Goal: Find specific fact: Find specific fact

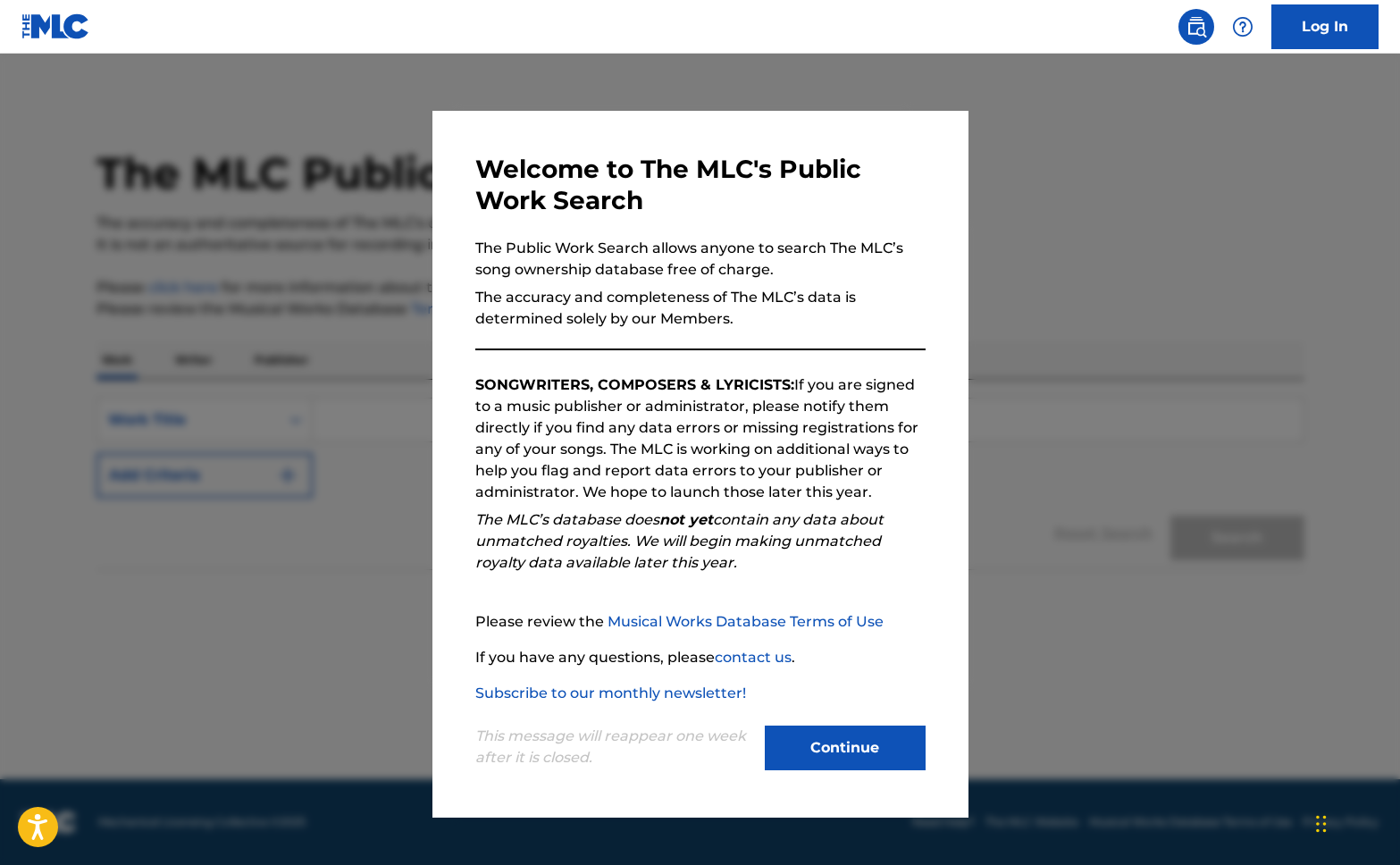
click at [1023, 271] on div at bounding box center [700, 486] width 1400 height 865
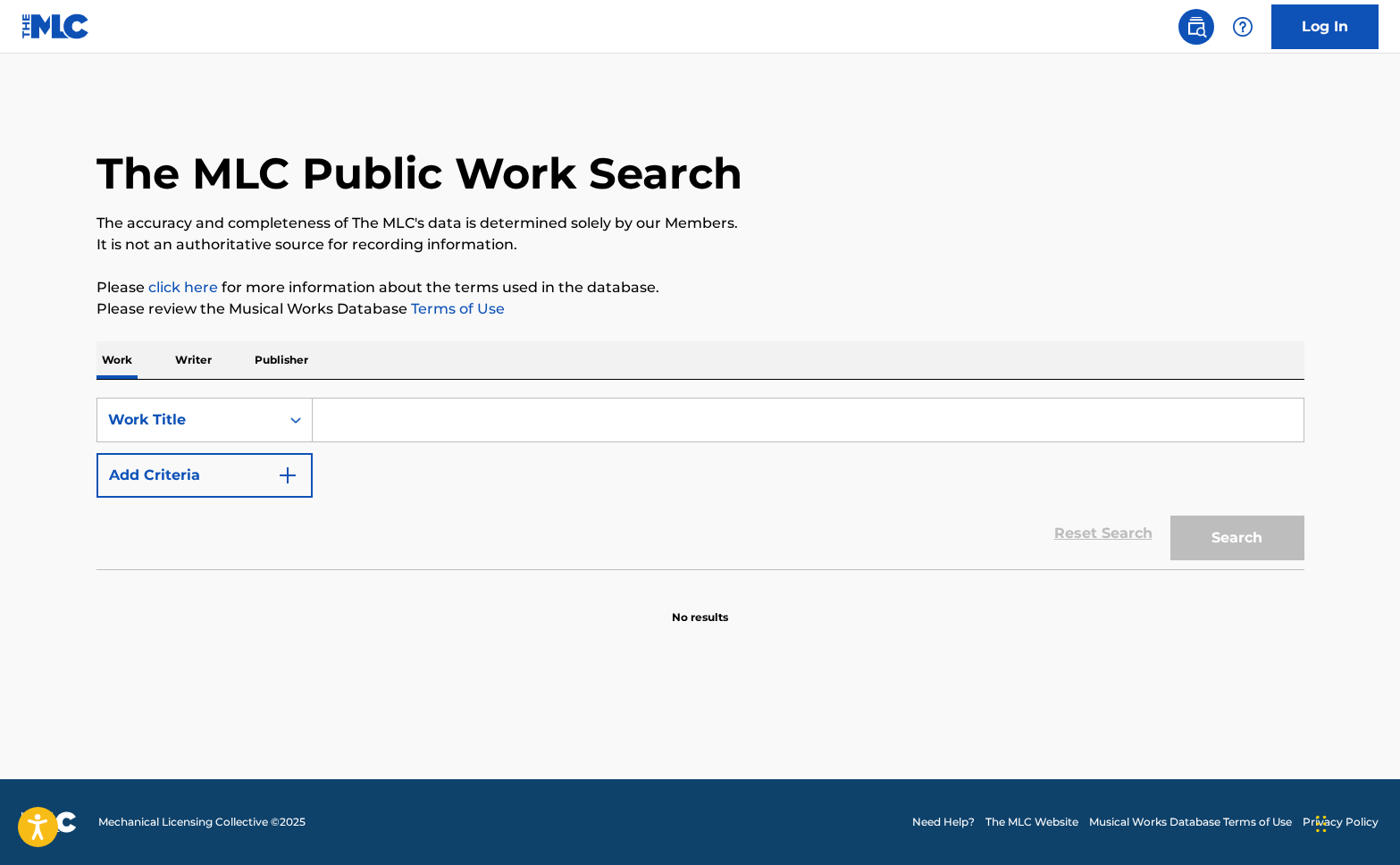
click at [371, 435] on input "Search Form" at bounding box center [809, 420] width 991 height 43
paste input "Viral Vayyari"
type input "Viral Vayyari"
click at [1170, 516] on button "Search" at bounding box center [1237, 537] width 134 height 44
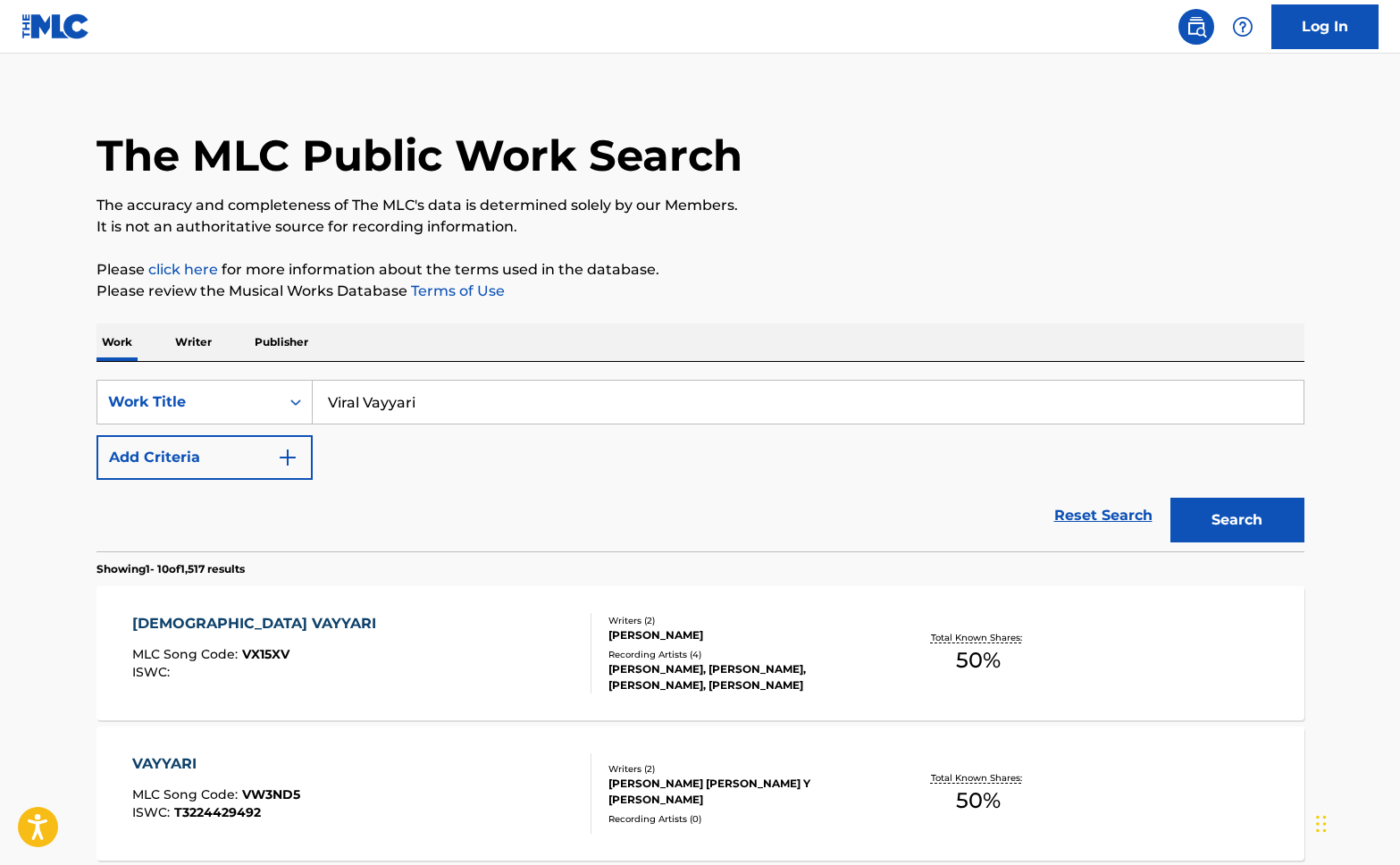
scroll to position [133, 0]
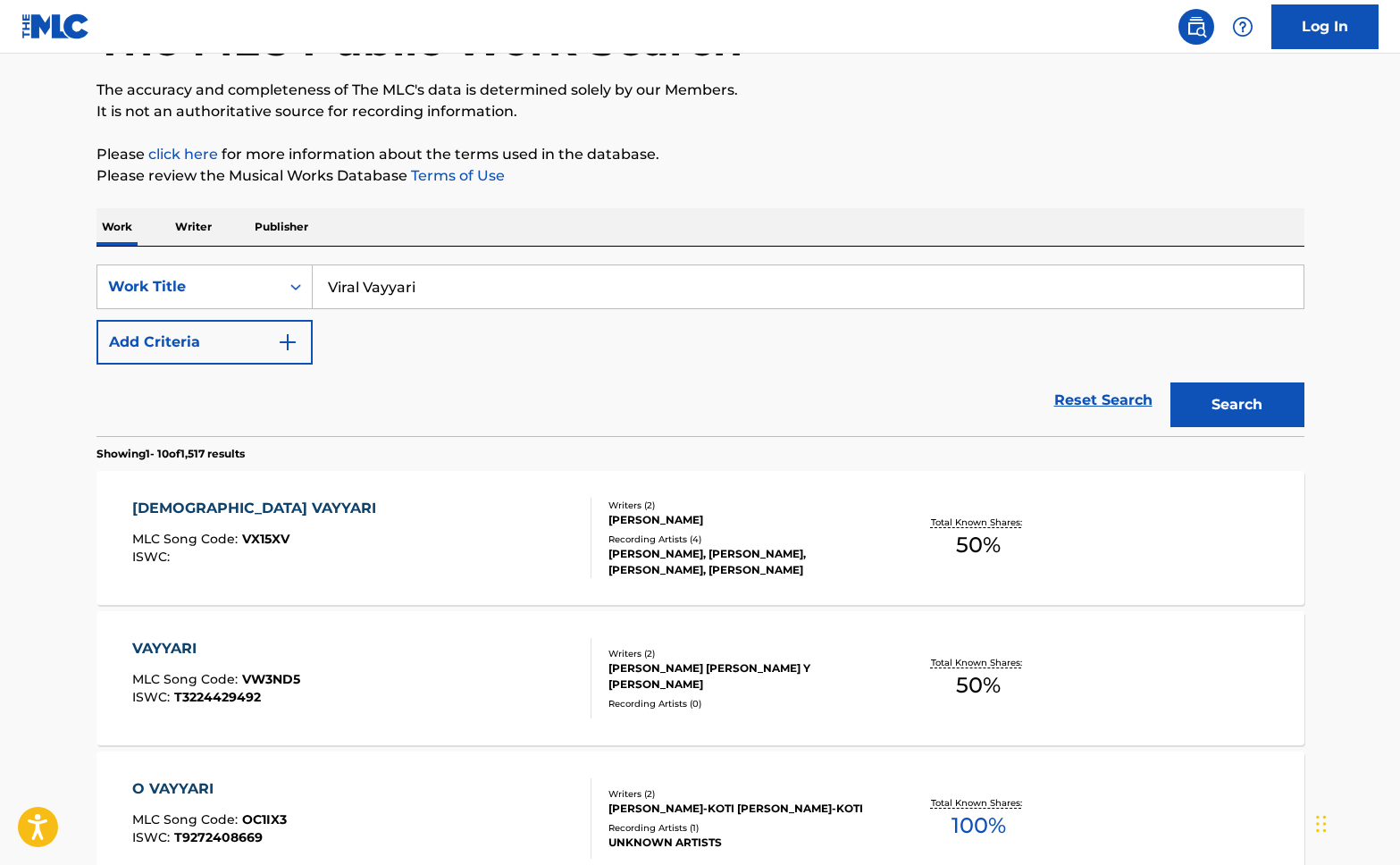
click at [283, 511] on div "[DEMOGRAPHIC_DATA] VAYYARI" at bounding box center [259, 509] width 253 height 22
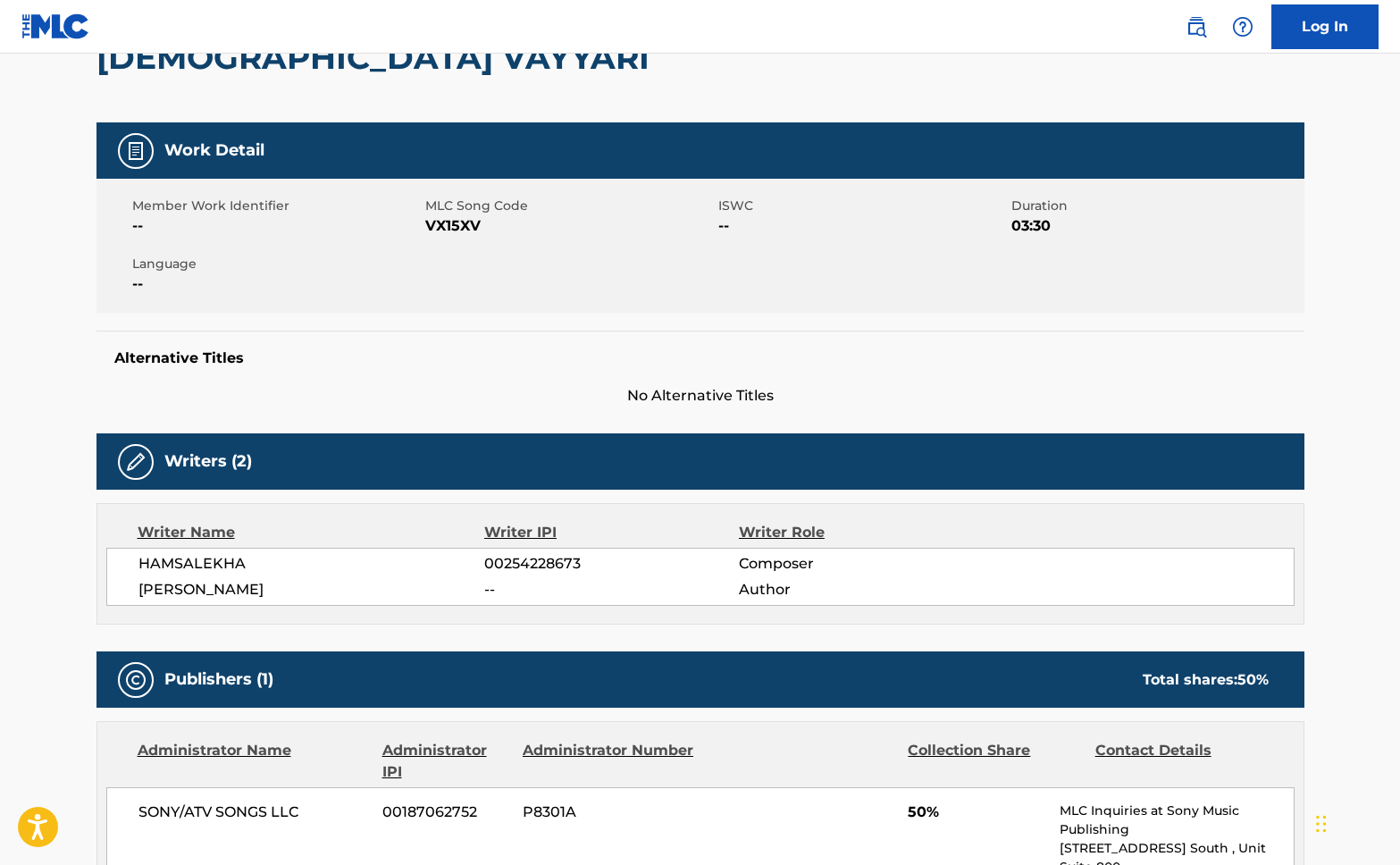
scroll to position [470, 0]
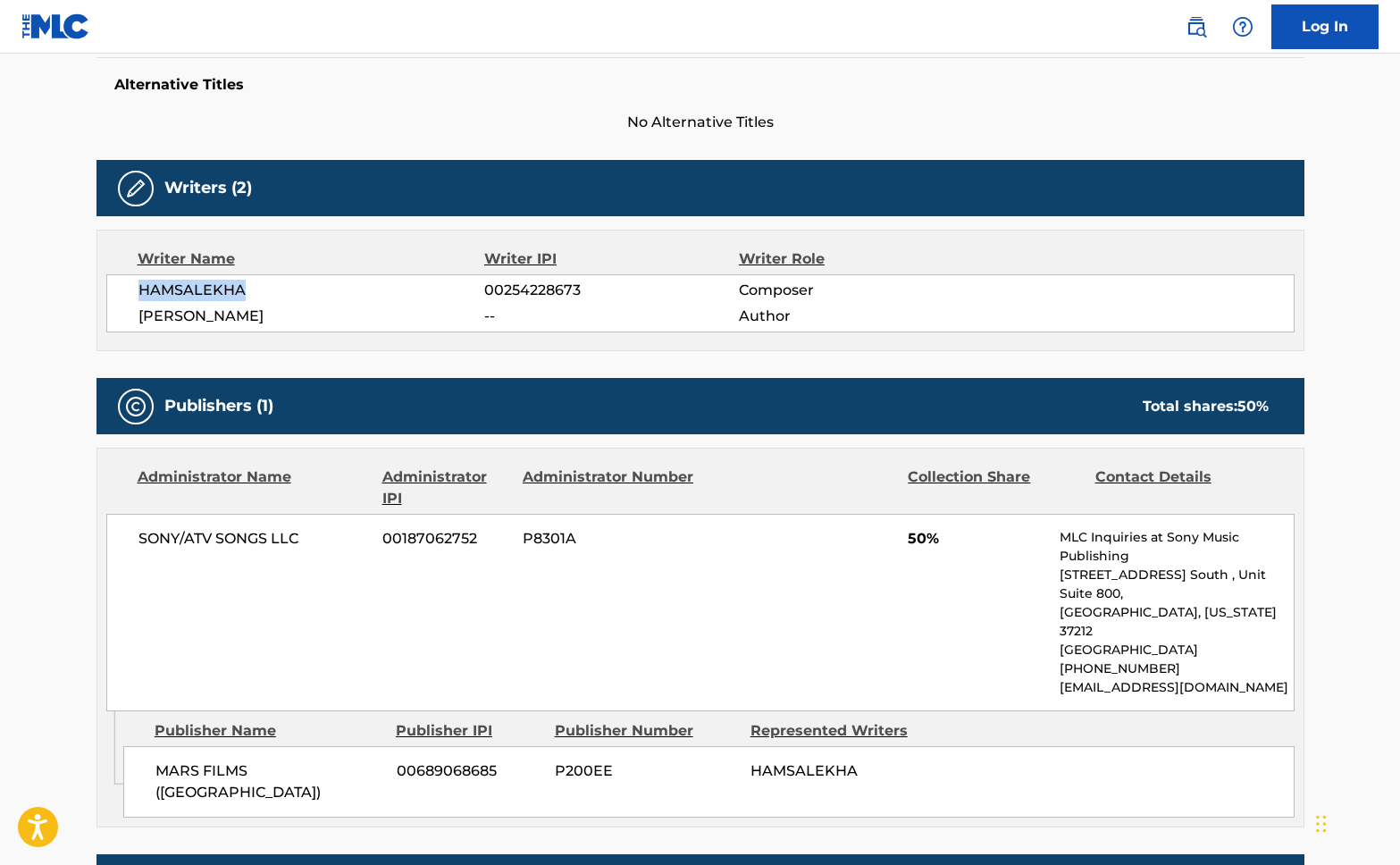
drag, startPoint x: 194, startPoint y: 289, endPoint x: 286, endPoint y: 289, distance: 92.0
click at [284, 289] on div "HAMSALEKHA 00254228673 Composer [PERSON_NAME] -- Author" at bounding box center [701, 303] width 1188 height 58
click at [295, 290] on span "HAMSALEKHA" at bounding box center [311, 290] width 346 height 22
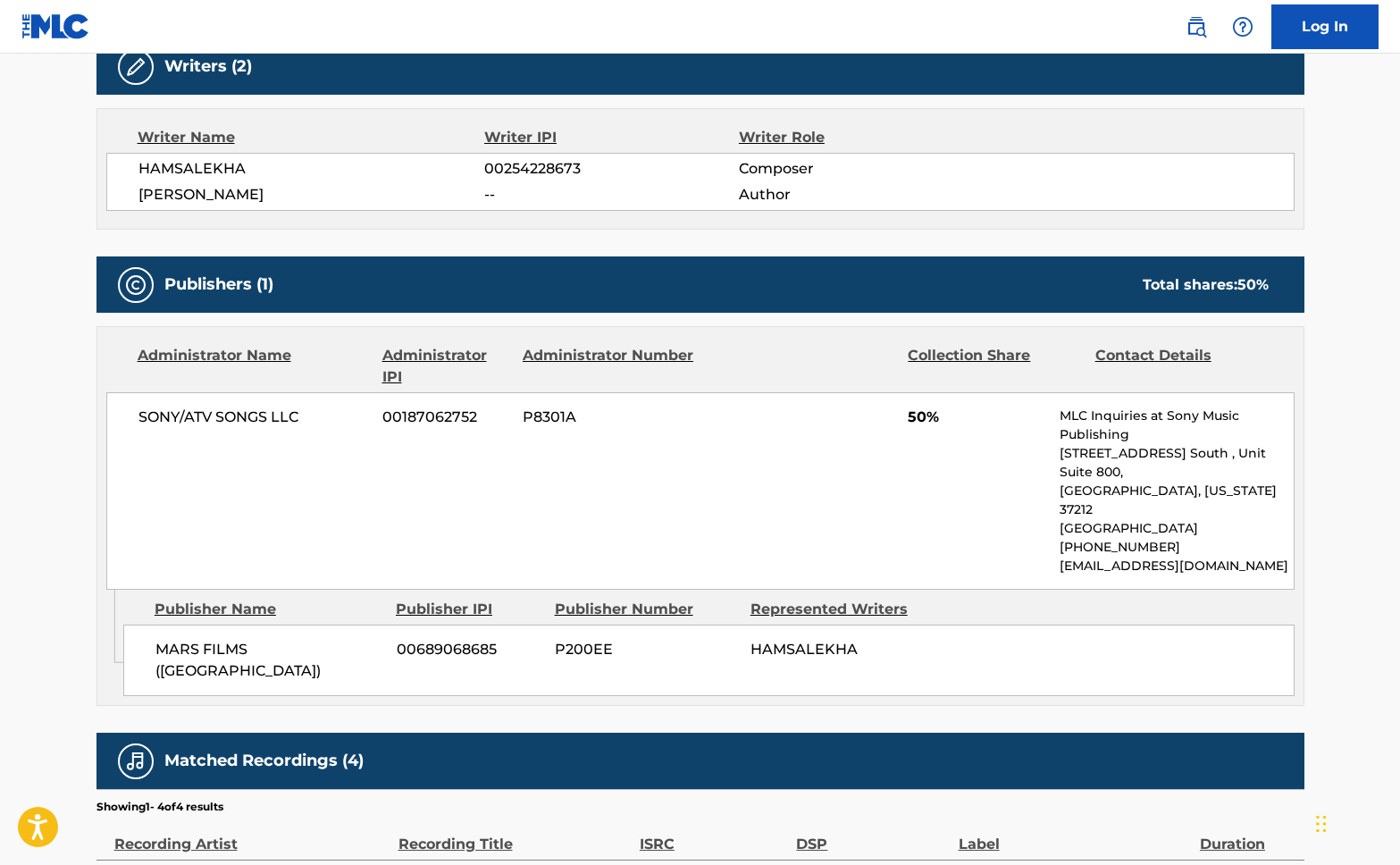
scroll to position [501, 0]
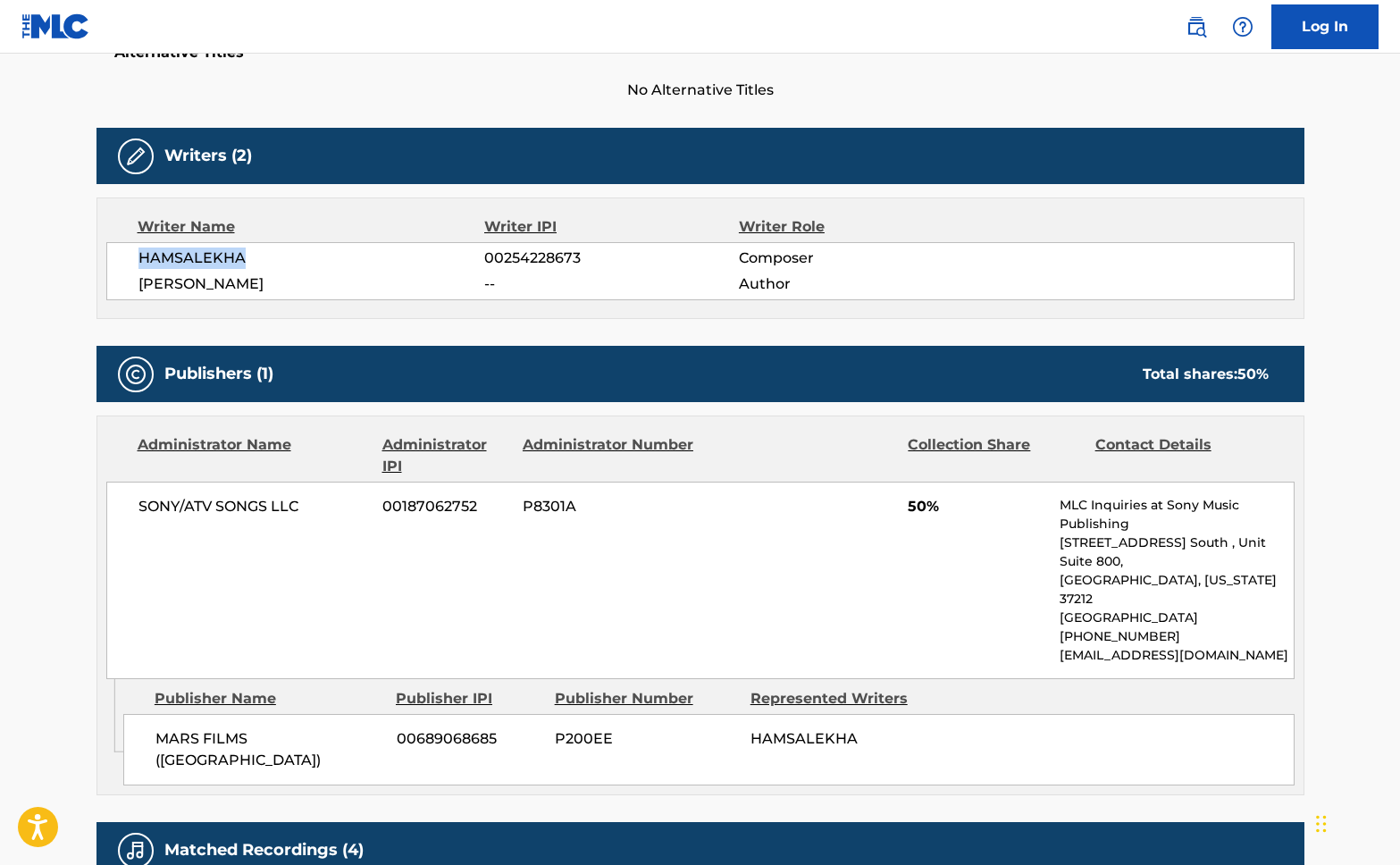
drag, startPoint x: 139, startPoint y: 260, endPoint x: 254, endPoint y: 254, distance: 115.2
click at [254, 254] on span "HAMSALEKHA" at bounding box center [311, 259] width 346 height 22
click at [243, 728] on span "MARS FILMS ([GEOGRAPHIC_DATA])" at bounding box center [270, 749] width 228 height 43
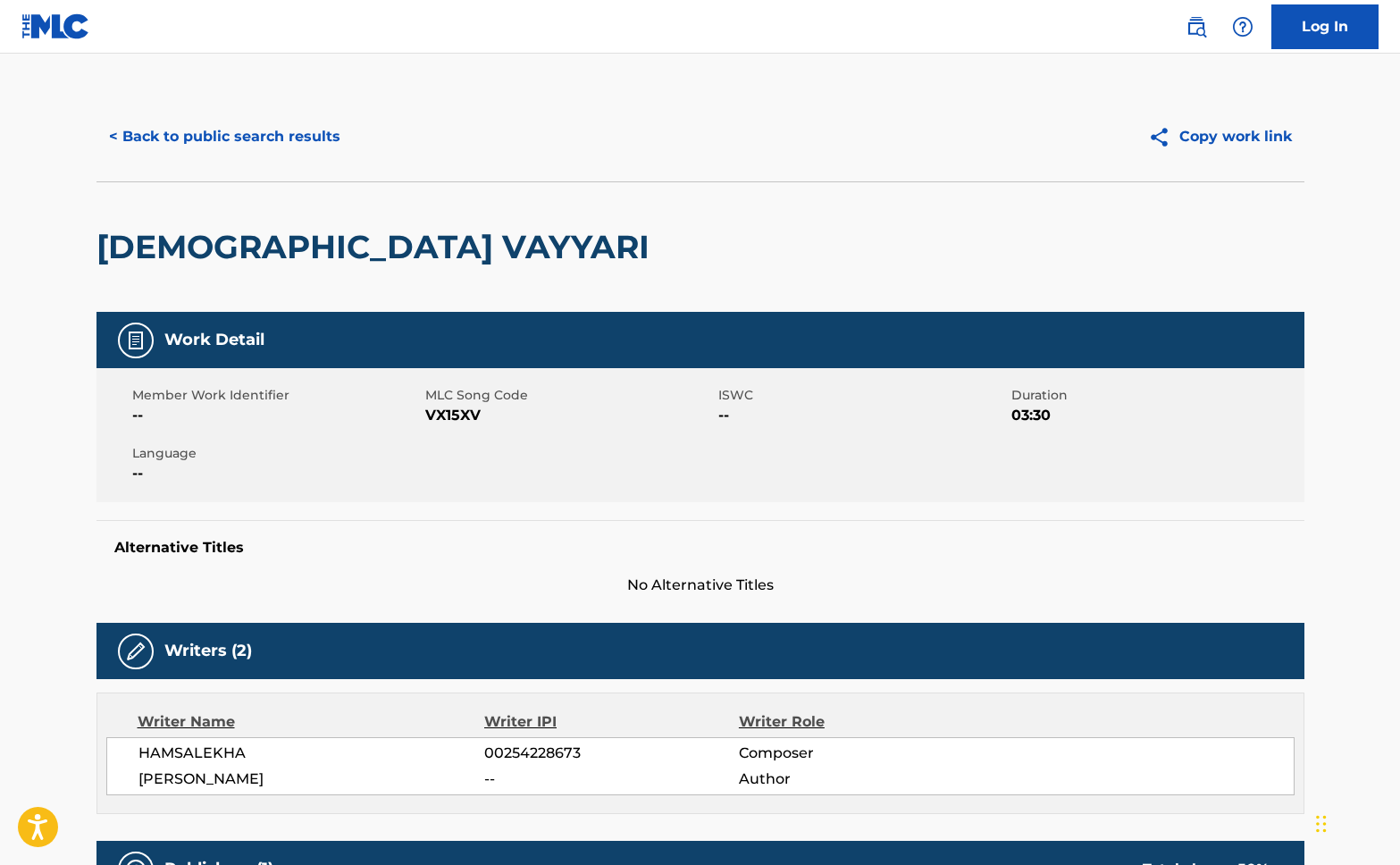
scroll to position [0, 0]
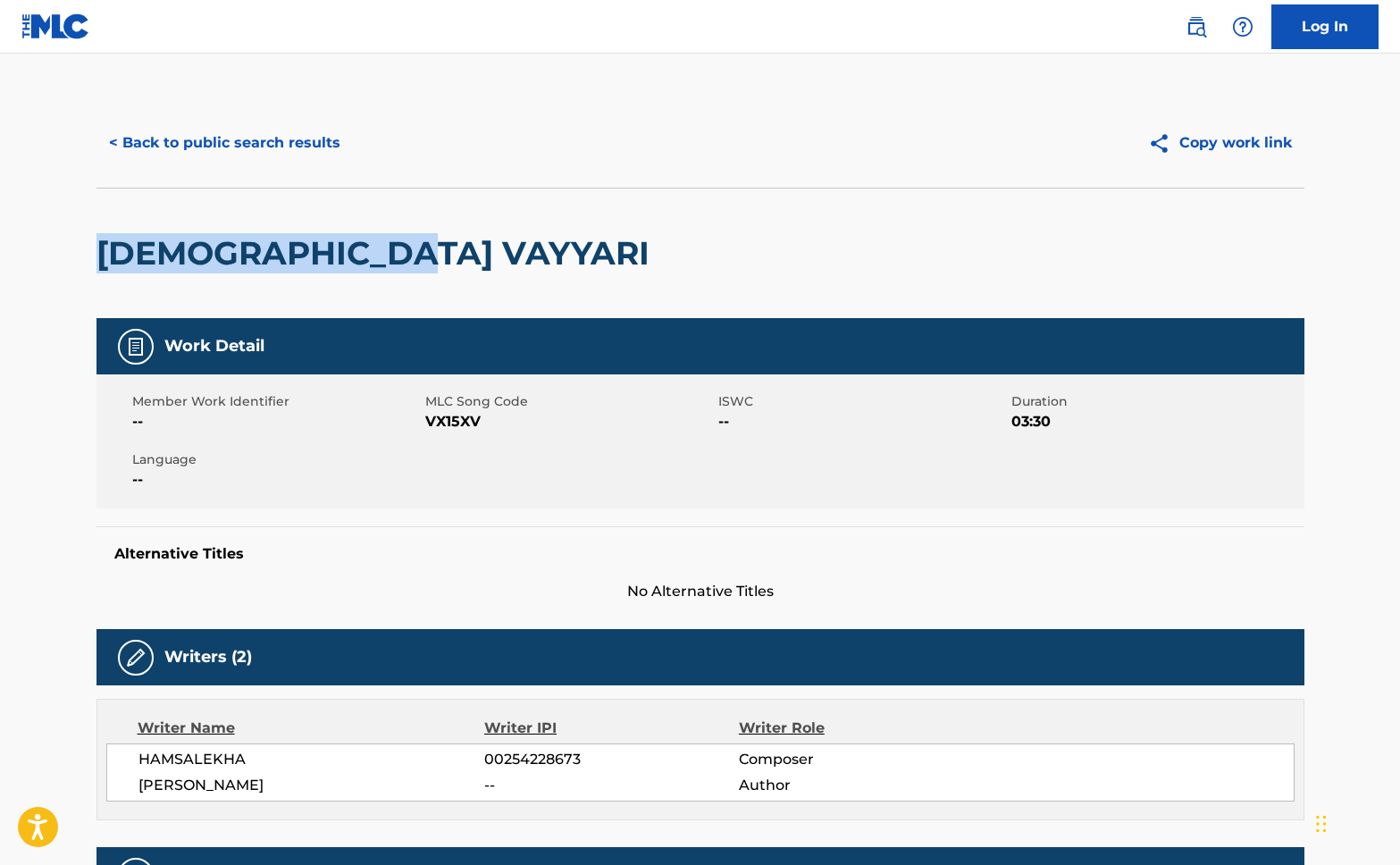
drag, startPoint x: 425, startPoint y: 252, endPoint x: 91, endPoint y: 262, distance: 334.1
click at [91, 262] on div "< Back to public search results Copy work link VAYYARI VAYYARI Work Detail Memb…" at bounding box center [700, 864] width 1251 height 1532
copy h2 "[DEMOGRAPHIC_DATA] VAYYARI"
